Goal: Task Accomplishment & Management: Complete application form

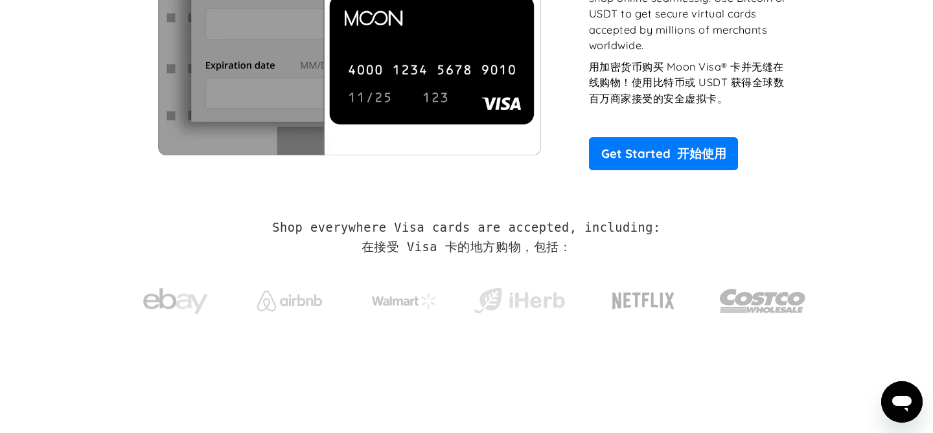
scroll to position [216, 0]
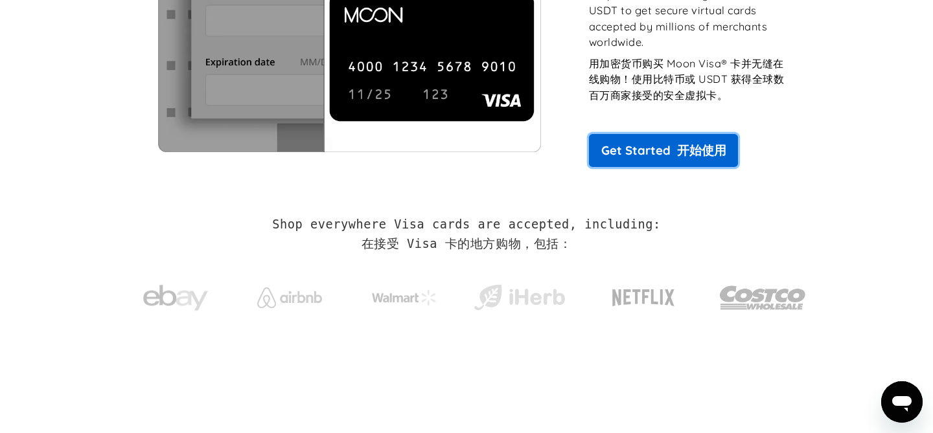
click at [657, 146] on link "Get Started 开始使用" at bounding box center [663, 150] width 149 height 32
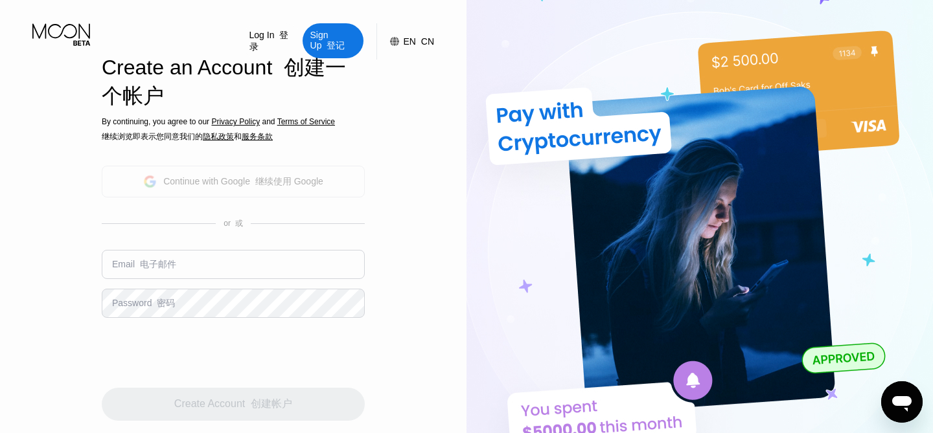
click at [242, 192] on div "Continue with Google 继续使用 Google" at bounding box center [233, 182] width 263 height 32
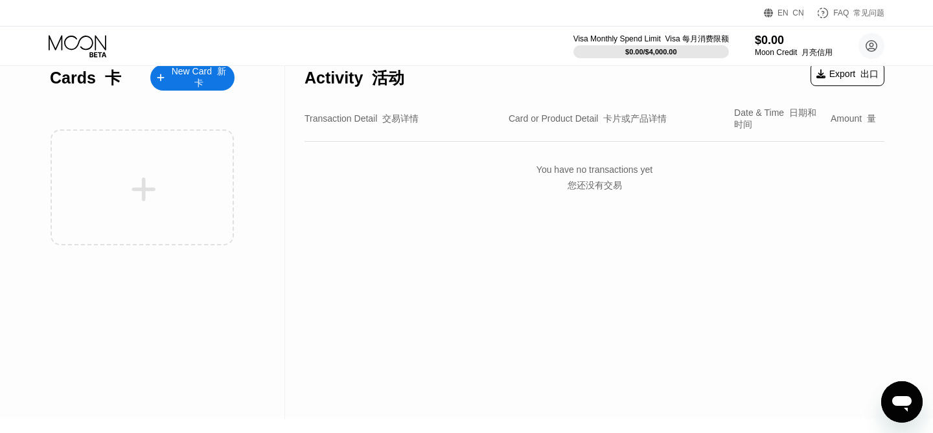
scroll to position [16, 0]
